Goal: Find specific page/section: Find specific page/section

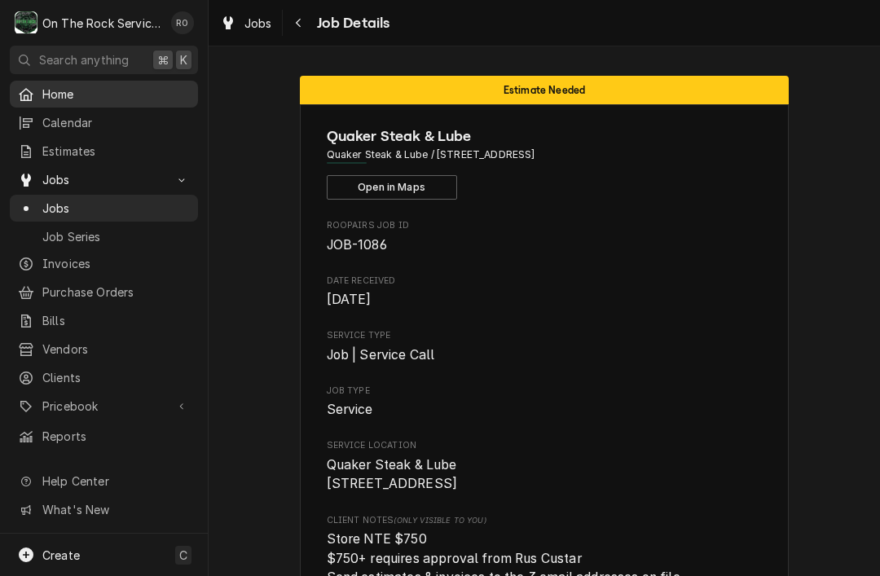
click at [132, 101] on link "Home" at bounding box center [104, 94] width 188 height 27
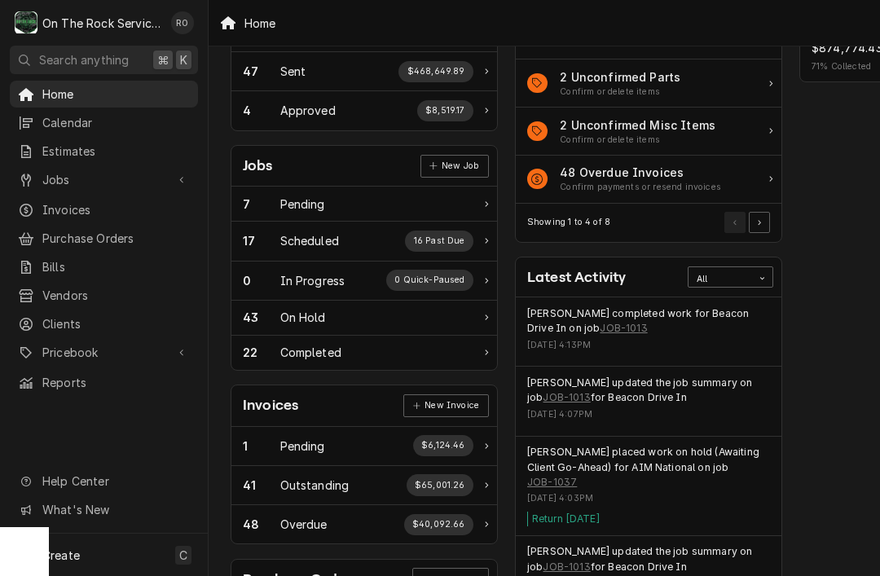
scroll to position [150, 9]
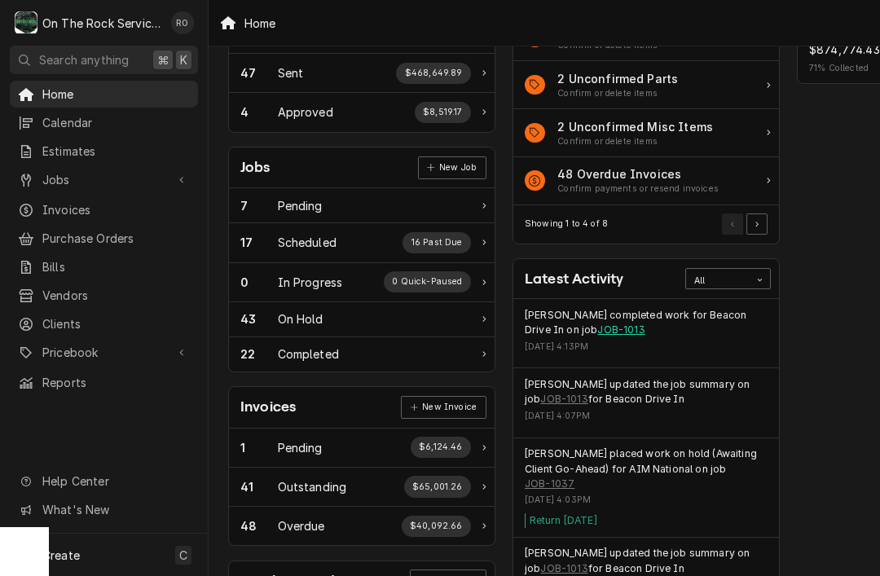
click at [597, 323] on link "JOB-1013" at bounding box center [620, 330] width 47 height 15
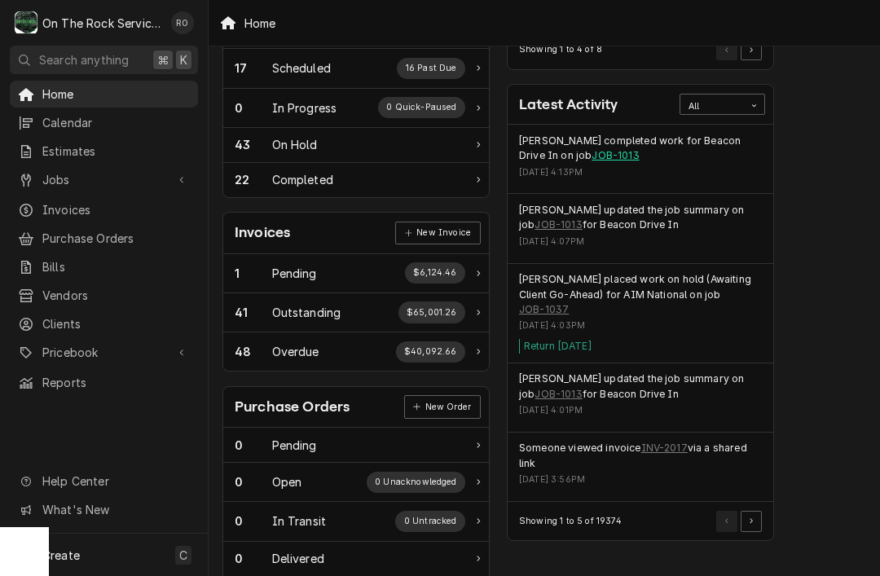
scroll to position [325, 15]
click at [754, 510] on button "Pagination Controls" at bounding box center [751, 520] width 21 height 21
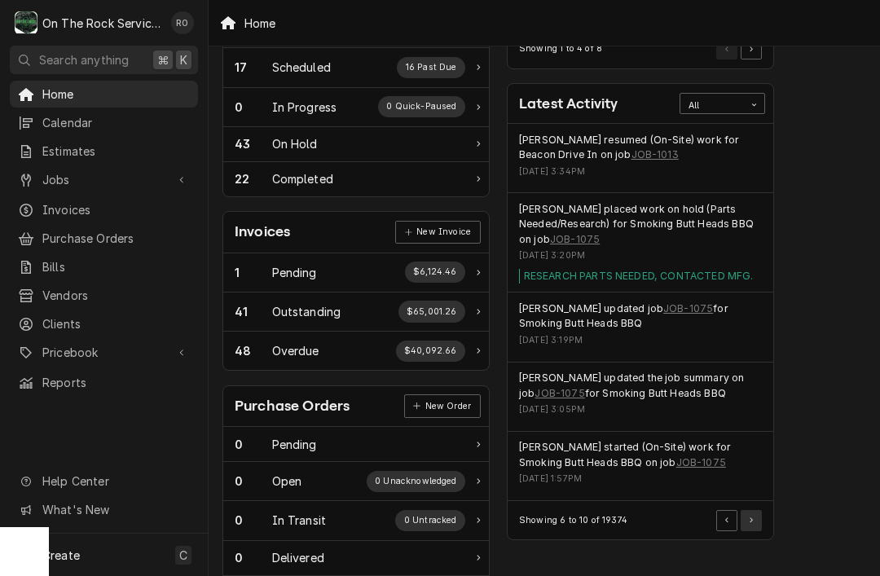
click at [750, 517] on icon "Pagination Controls" at bounding box center [751, 520] width 3 height 6
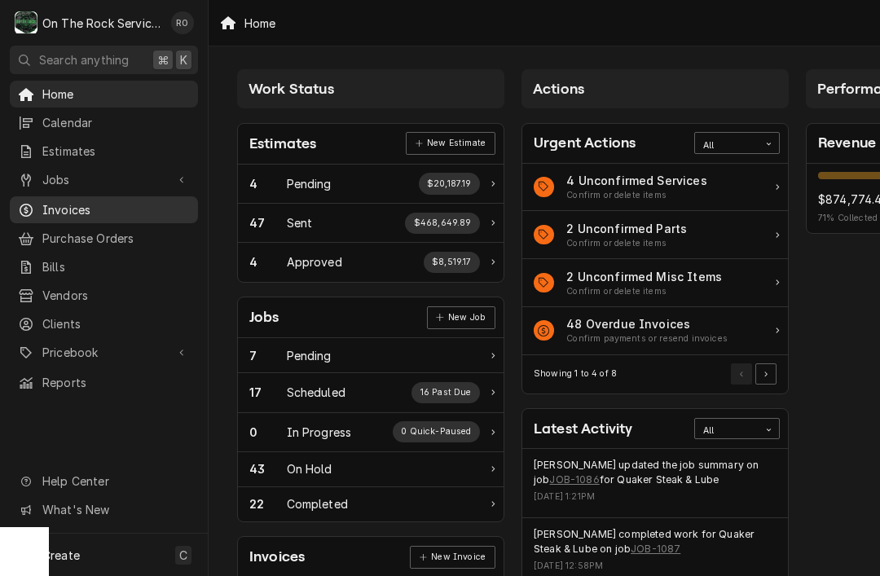
scroll to position [0, 0]
click at [115, 206] on span "Invoices" at bounding box center [115, 209] width 147 height 17
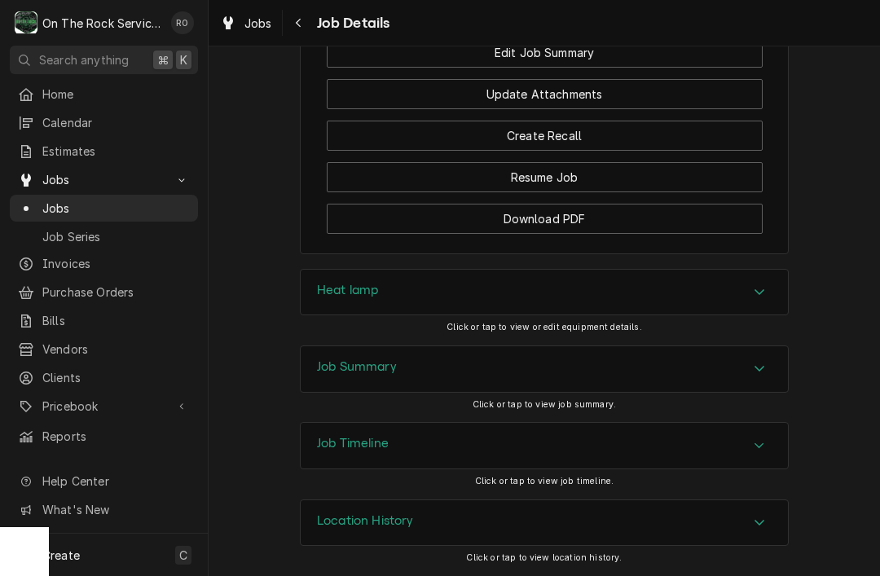
click at [747, 371] on div "Accordion Header" at bounding box center [759, 369] width 24 height 20
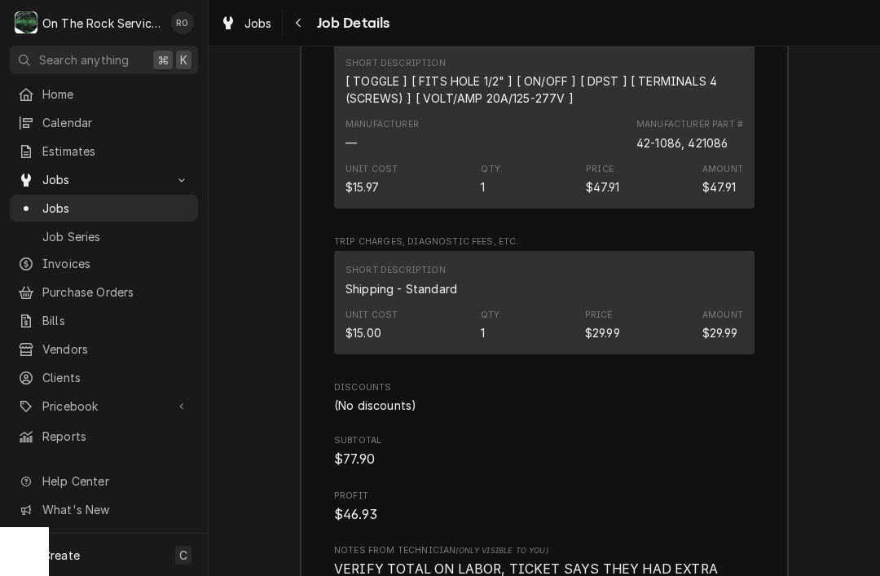
scroll to position [2406, 0]
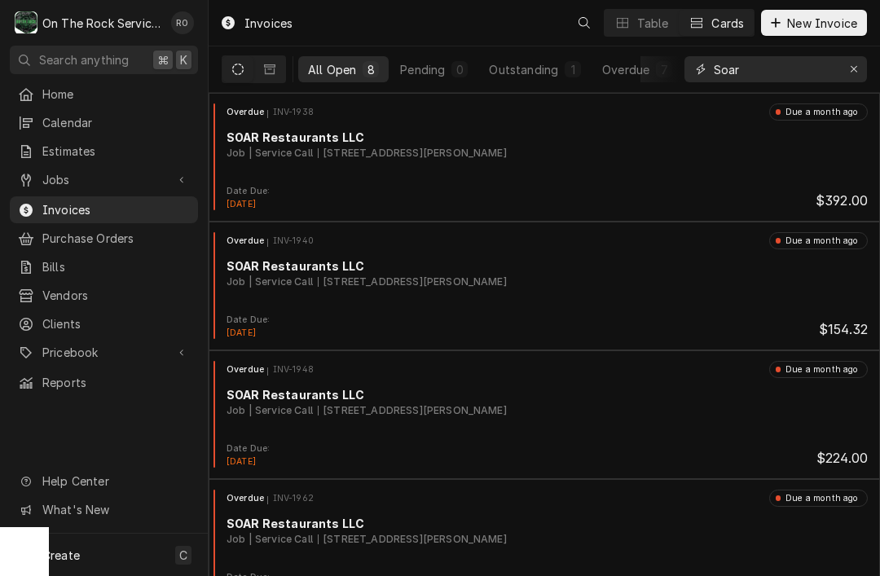
click at [835, 73] on input "Soar" at bounding box center [775, 69] width 122 height 26
click at [866, 72] on button "Erase input" at bounding box center [854, 69] width 26 height 26
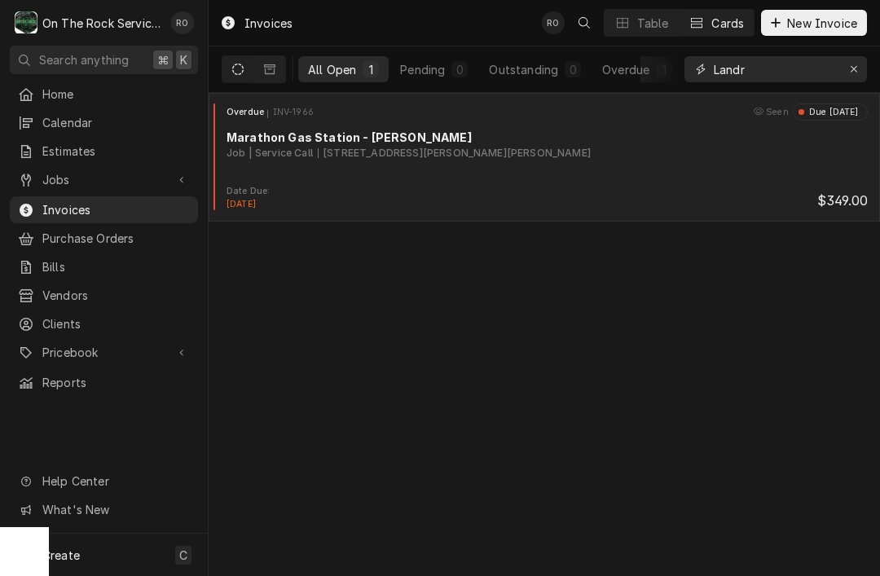
type input "Landr"
click at [623, 161] on div "Overdue INV-1966 Seen Due 2 months ago Marathon Gas Station - Landrum Job | Ser…" at bounding box center [544, 143] width 658 height 81
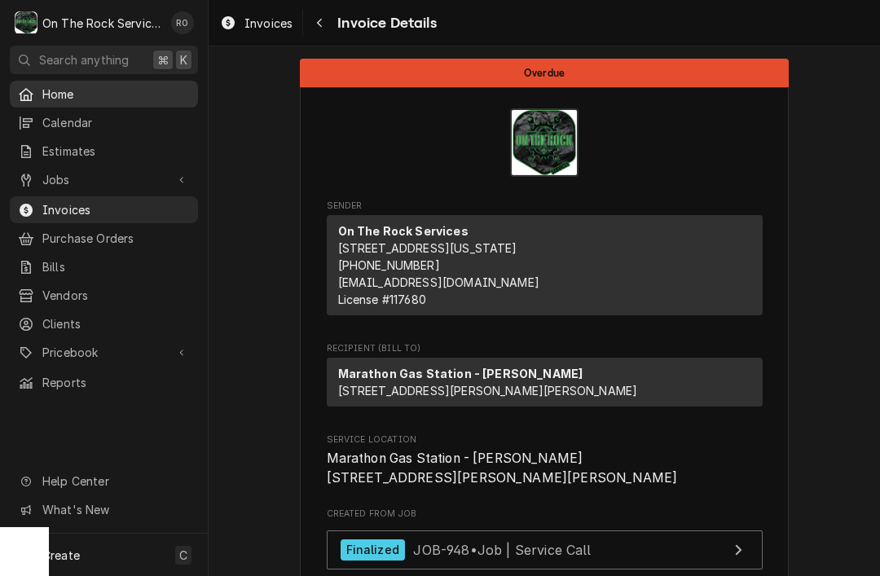
click at [119, 87] on span "Home" at bounding box center [115, 94] width 147 height 17
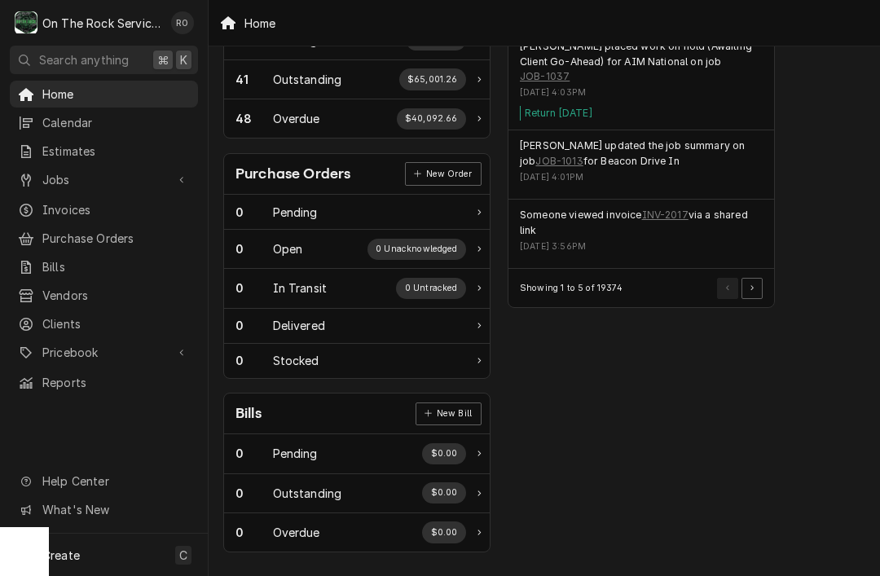
scroll to position [556, 14]
